Goal: Task Accomplishment & Management: Use online tool/utility

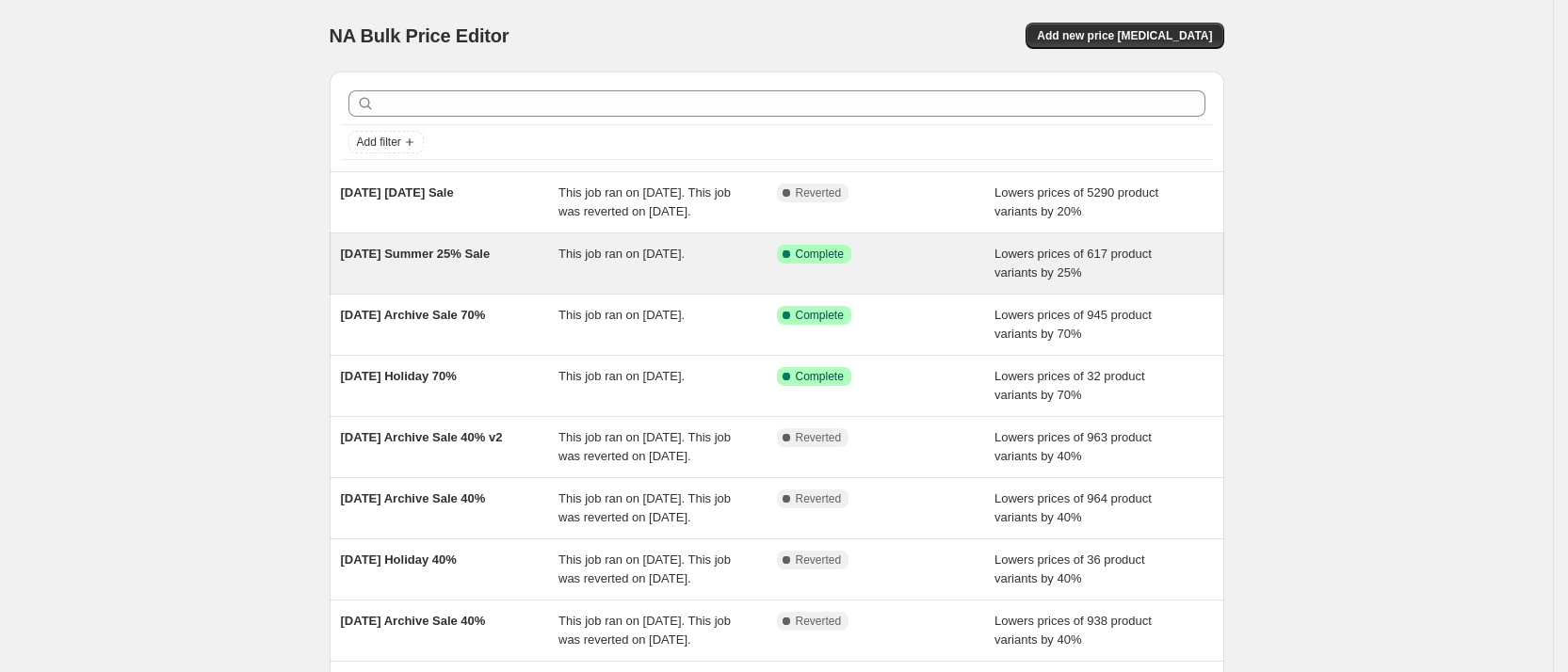
click at [395, 261] on span "[DATE] Summer 25% Sale" at bounding box center [415, 254] width 149 height 14
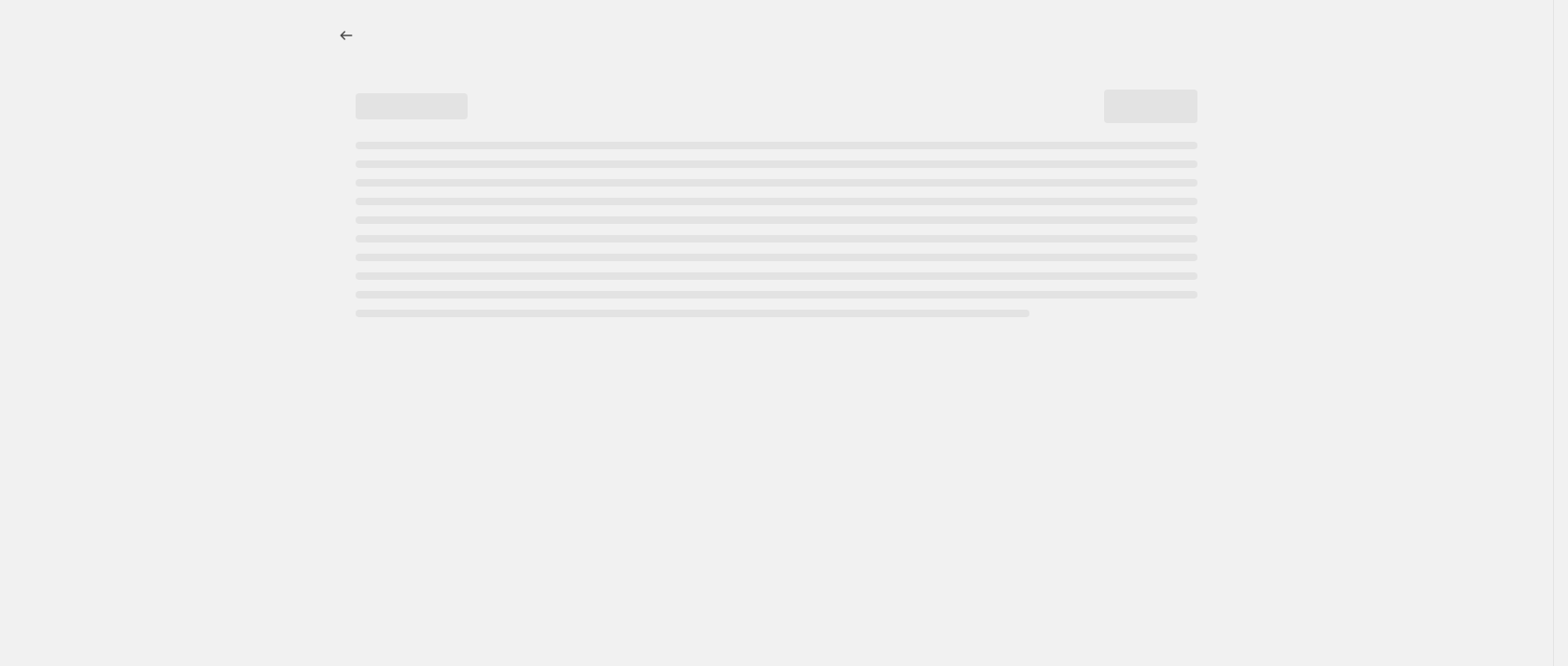
select select "percentage"
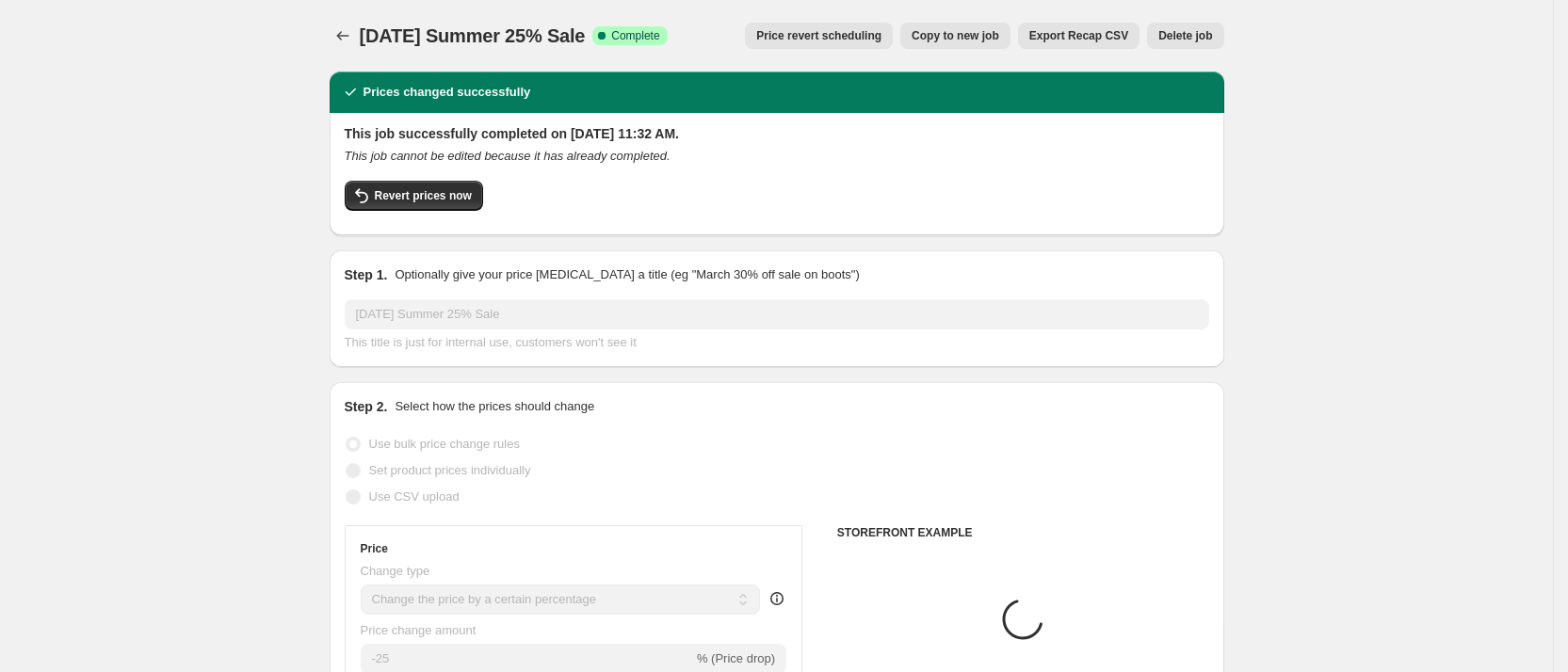
select select "collection"
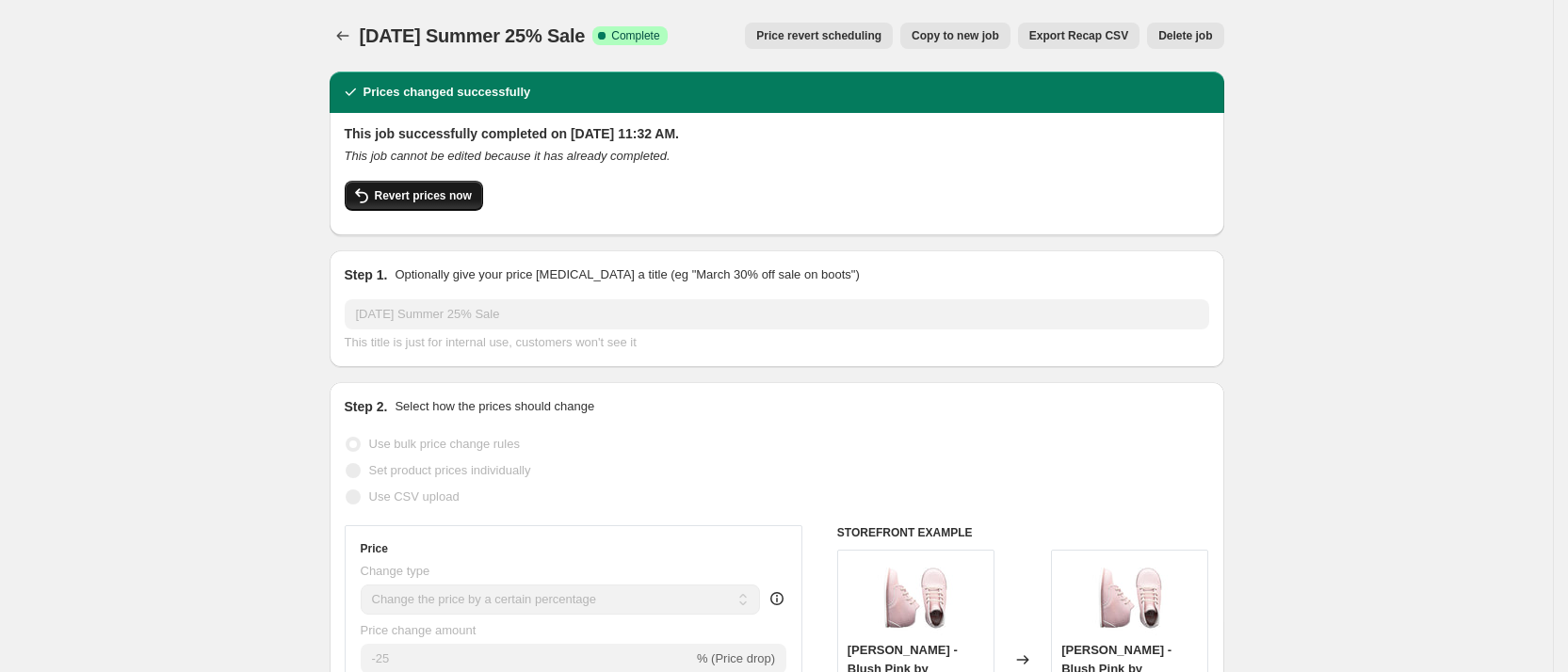
click at [385, 188] on span "Revert prices now" at bounding box center [423, 195] width 97 height 15
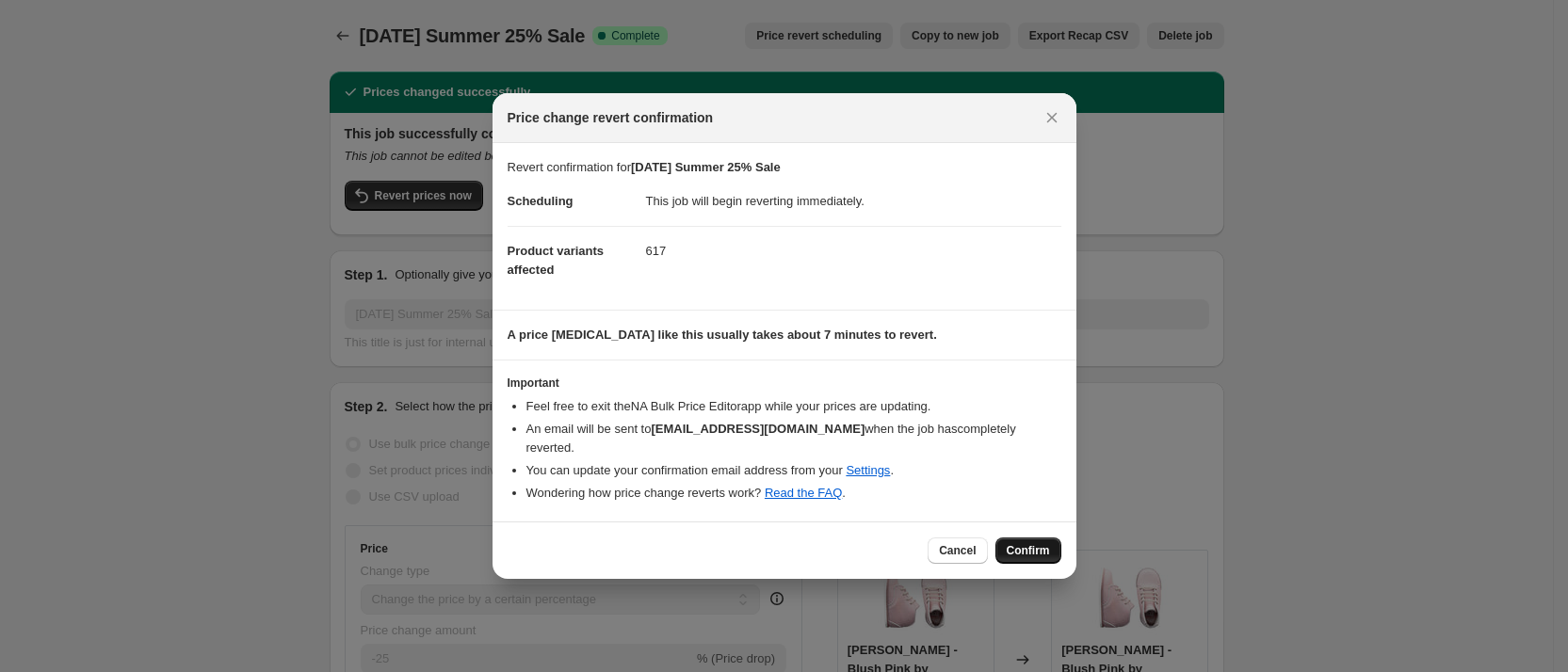
click at [1037, 544] on span "Confirm" at bounding box center [1028, 551] width 44 height 15
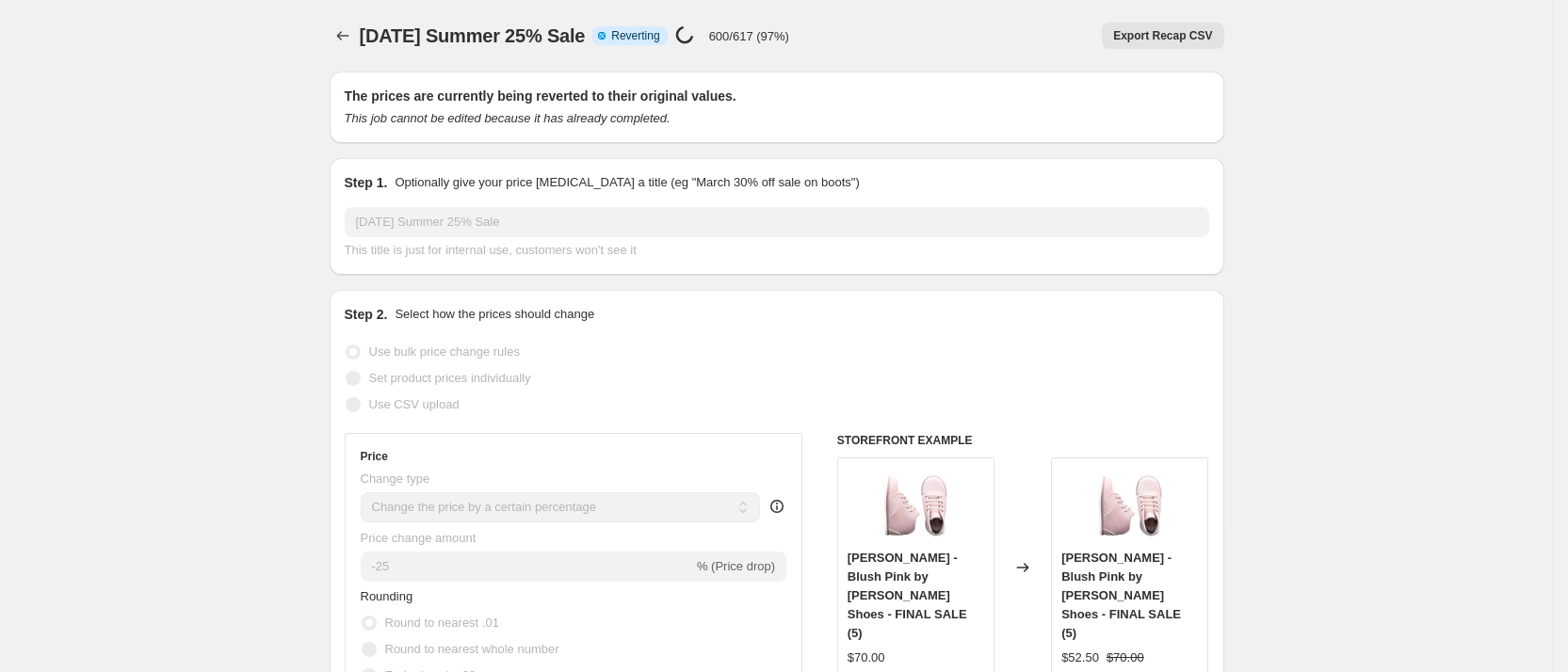
select select "percentage"
select select "collection"
